Goal: Transaction & Acquisition: Purchase product/service

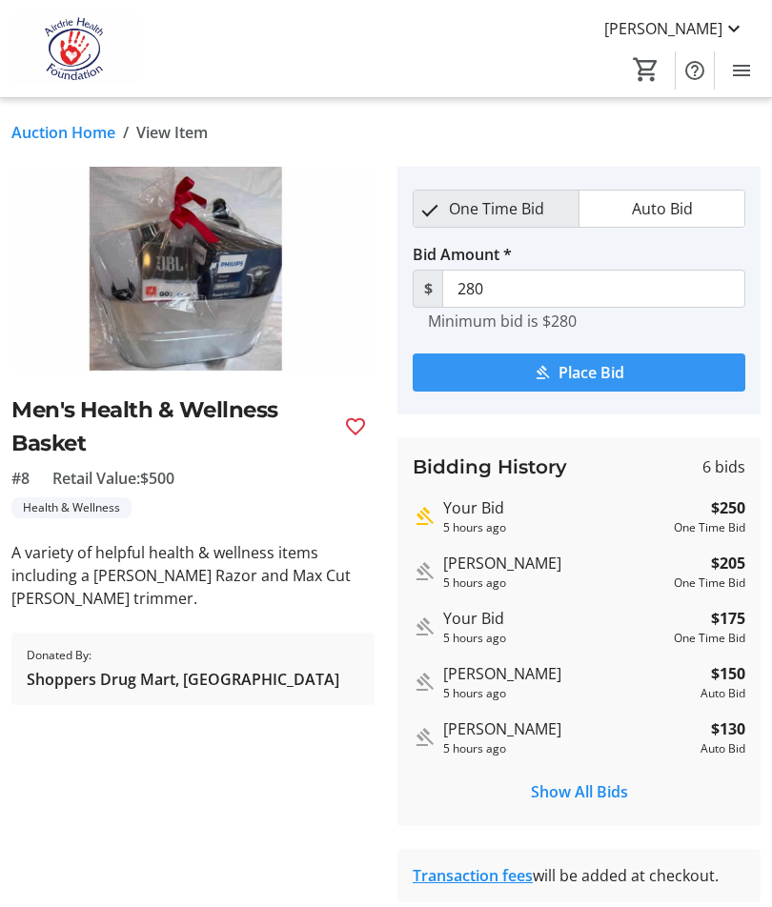
click at [606, 371] on span "Place Bid" at bounding box center [592, 372] width 66 height 23
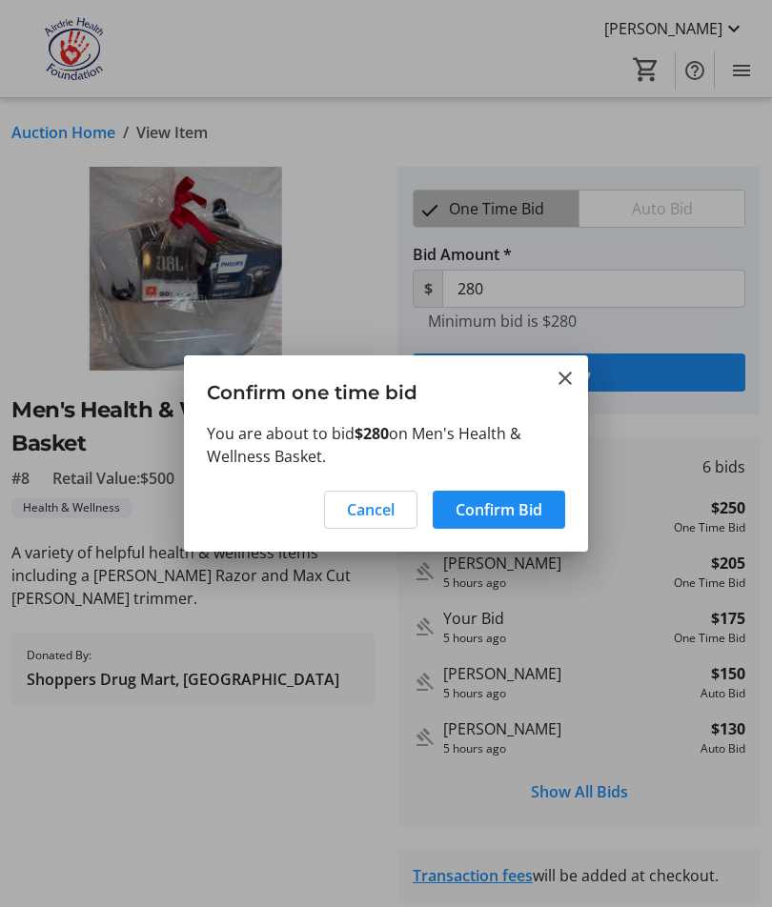
click at [365, 515] on span "Cancel" at bounding box center [371, 509] width 48 height 23
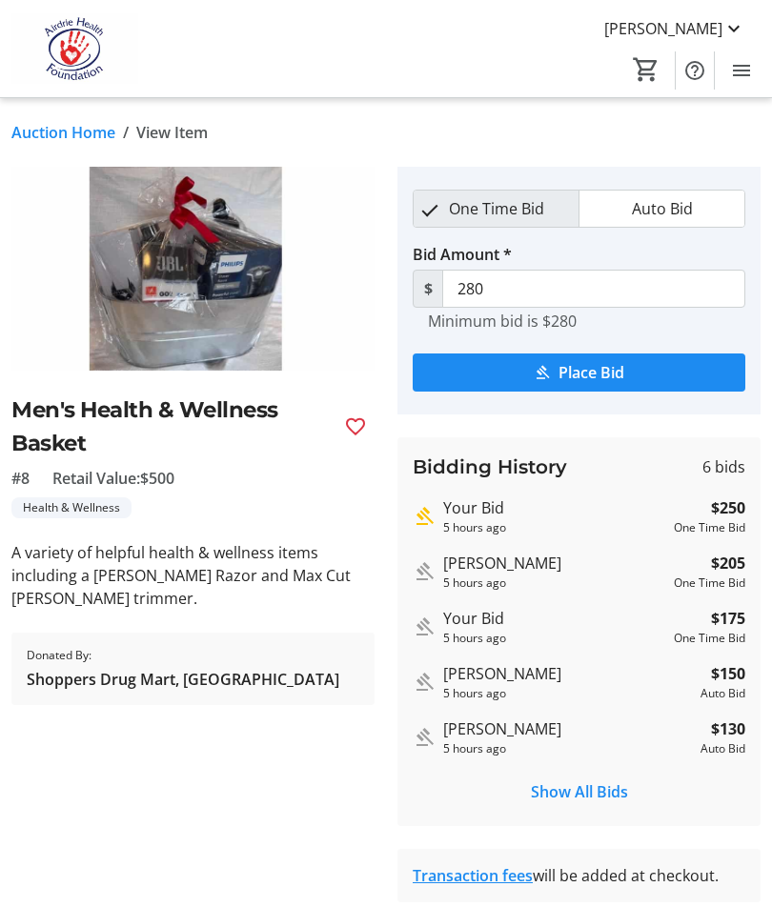
click at [757, 61] on span "Menu" at bounding box center [741, 70] width 38 height 38
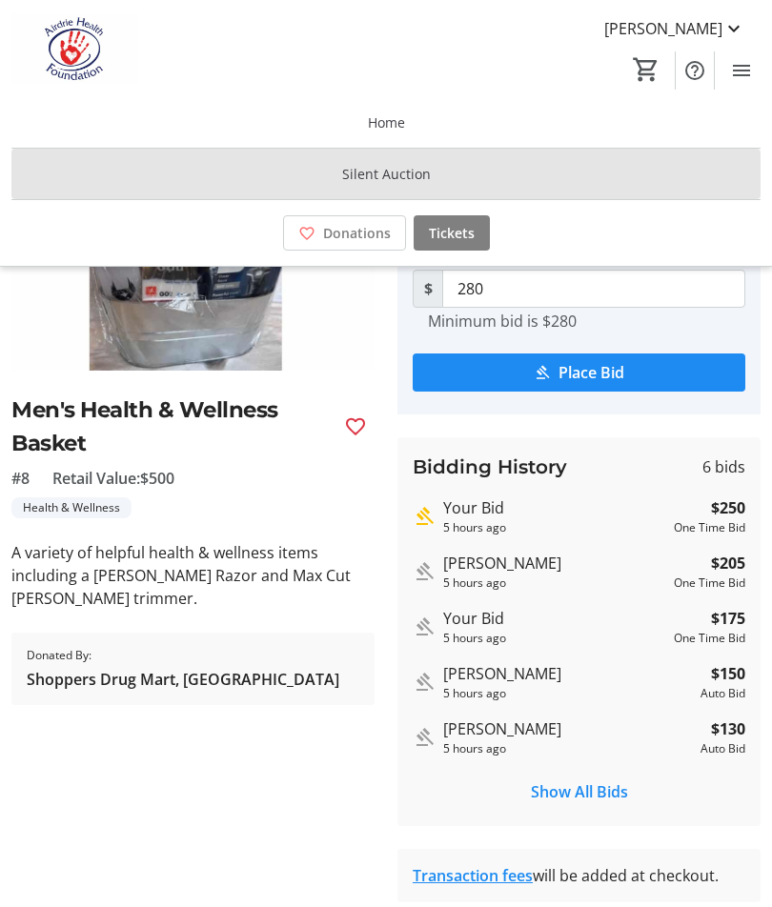
click at [682, 173] on span at bounding box center [385, 175] width 749 height 46
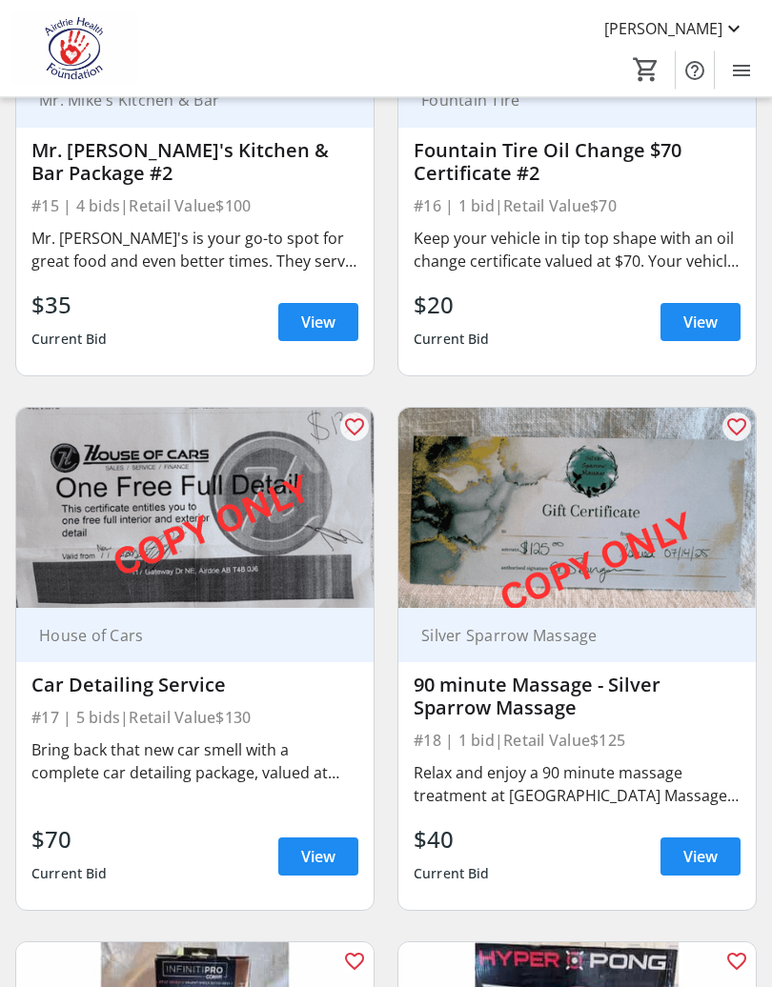
scroll to position [4175, 0]
click at [735, 608] on div "Silver Sparrow Massage" at bounding box center [576, 635] width 357 height 54
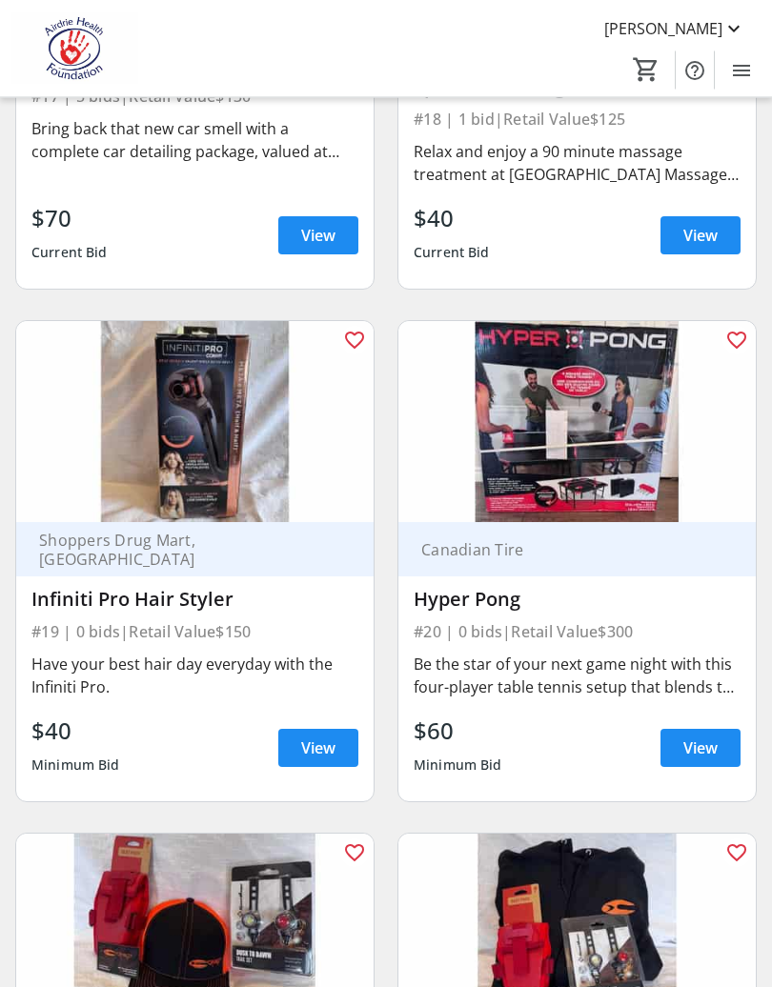
scroll to position [4796, 0]
click at [315, 725] on span at bounding box center [318, 748] width 80 height 46
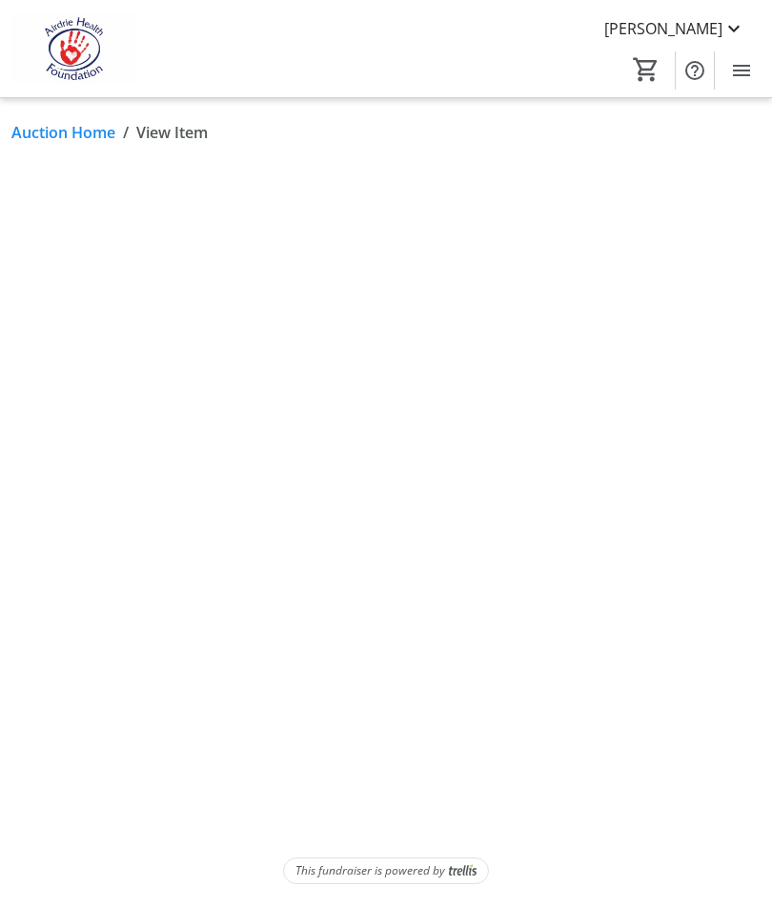
click at [628, 363] on span "submit" at bounding box center [579, 373] width 333 height 46
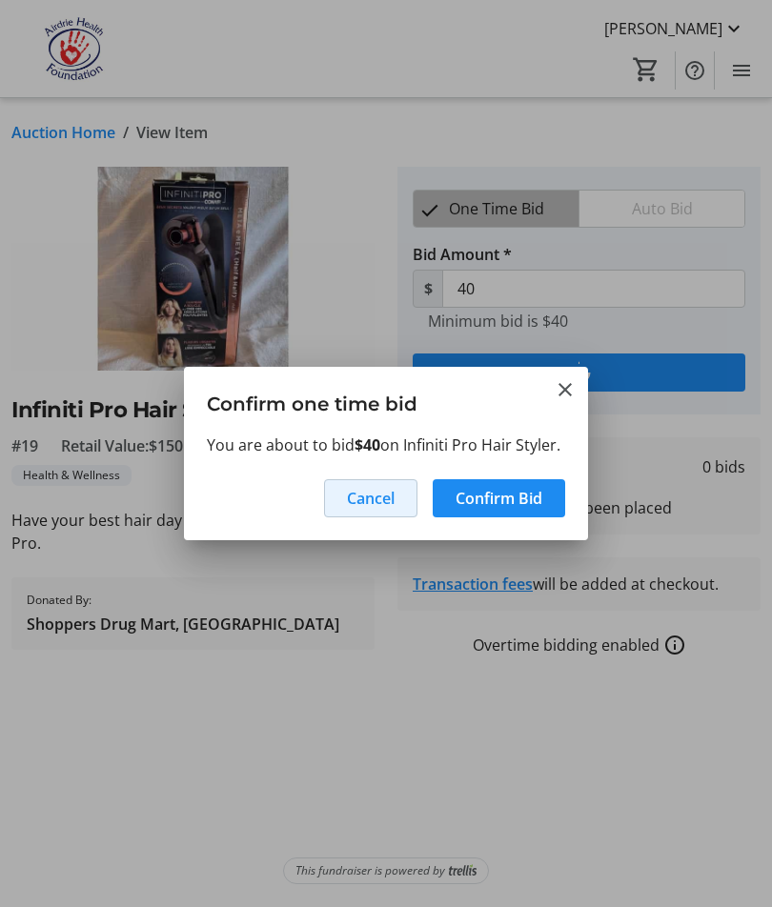
click at [396, 484] on span at bounding box center [370, 499] width 91 height 46
